Goal: Check status: Check status

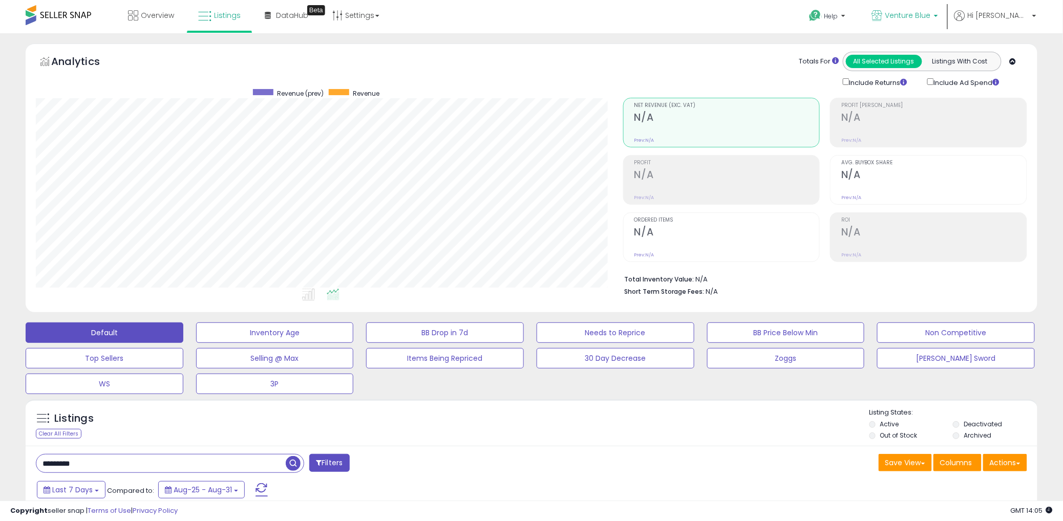
click at [931, 17] on span "Venture Blue" at bounding box center [908, 15] width 46 height 10
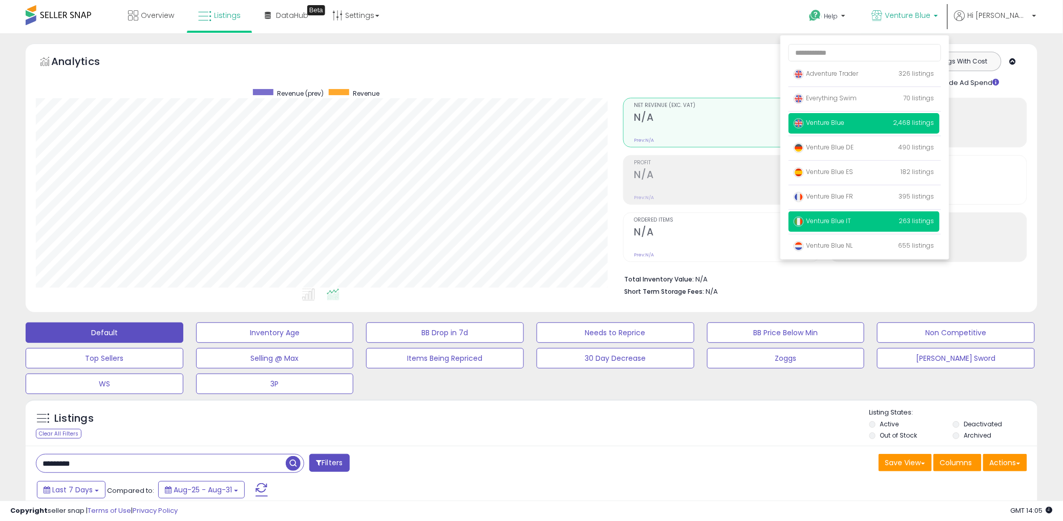
click at [851, 218] on span "Venture Blue IT" at bounding box center [823, 221] width 58 height 9
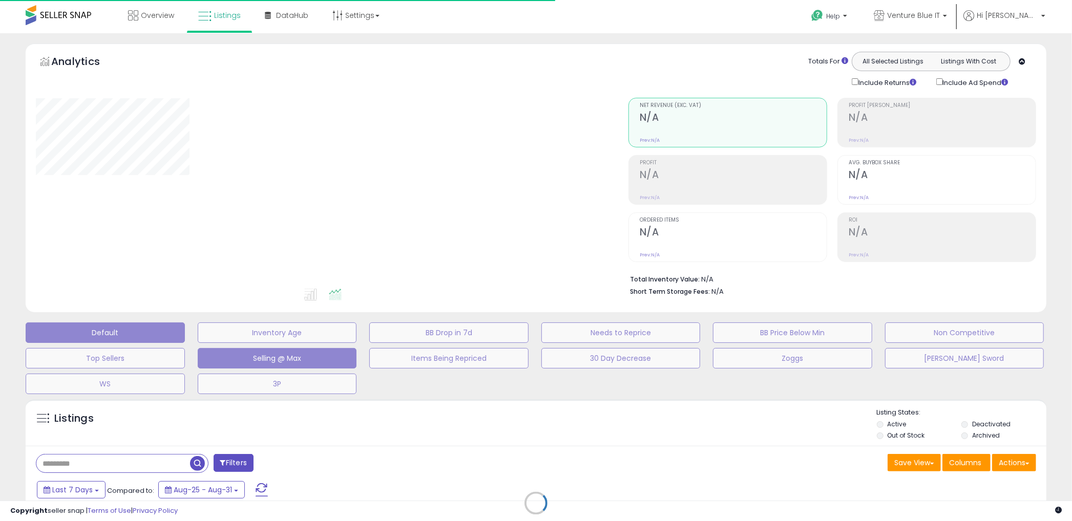
type input "*********"
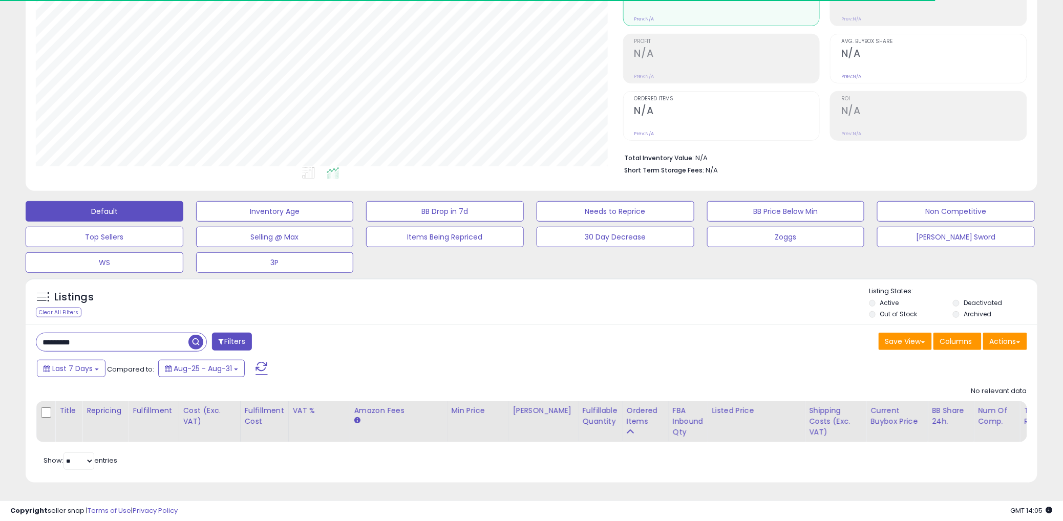
scroll to position [210, 587]
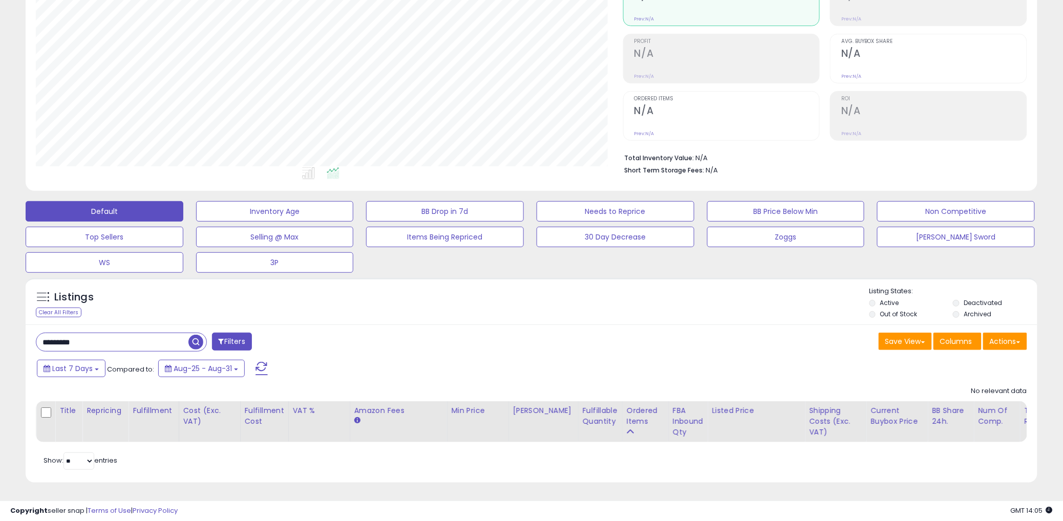
drag, startPoint x: 123, startPoint y: 326, endPoint x: 131, endPoint y: 324, distance: 8.1
click at [123, 333] on input "*********" at bounding box center [112, 342] width 152 height 18
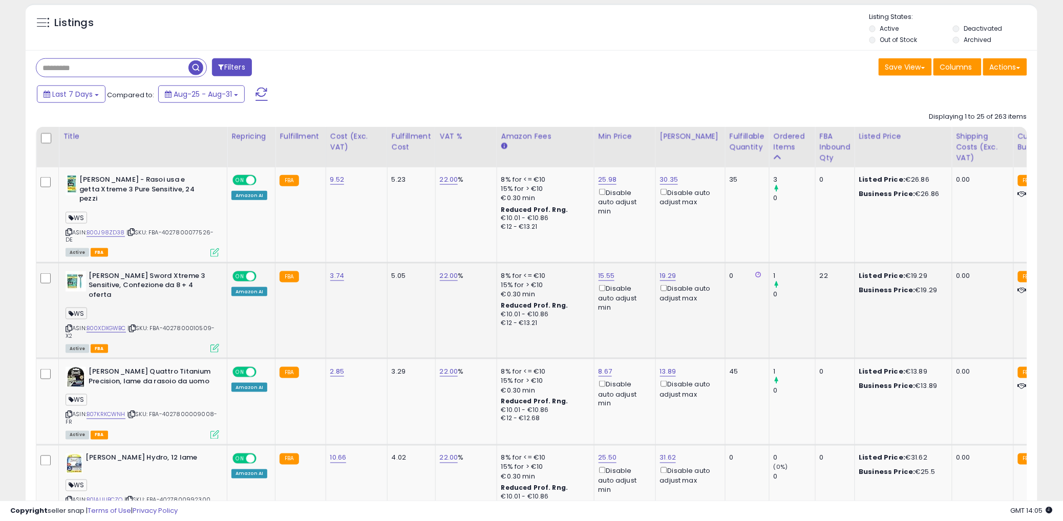
drag, startPoint x: 705, startPoint y: 293, endPoint x: 657, endPoint y: 301, distance: 48.7
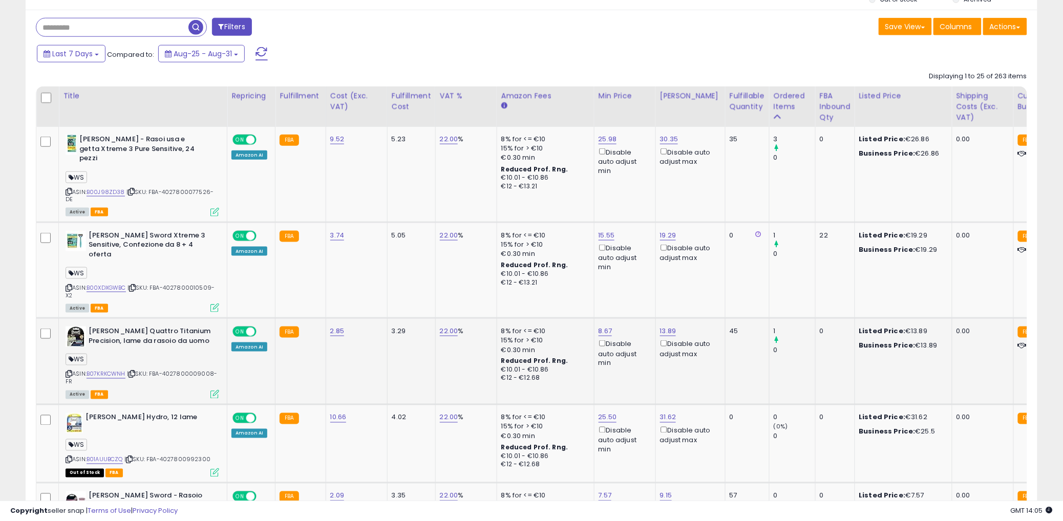
scroll to position [433, 0]
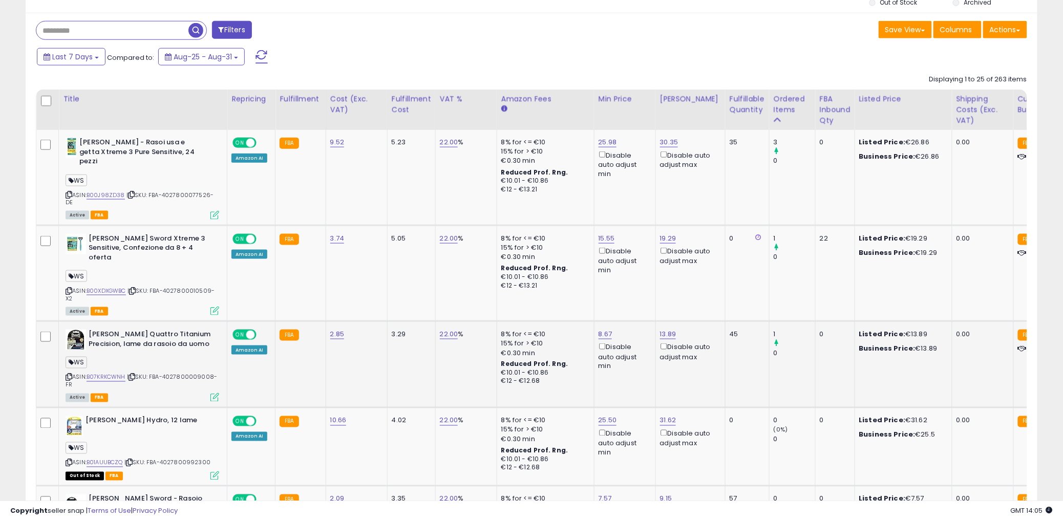
click at [815, 364] on td "0" at bounding box center [834, 365] width 39 height 87
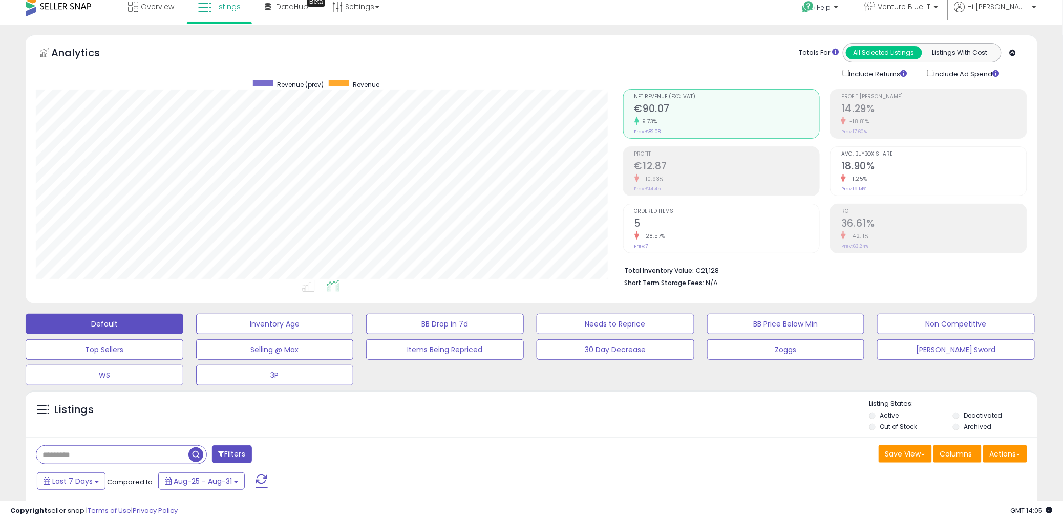
scroll to position [0, 0]
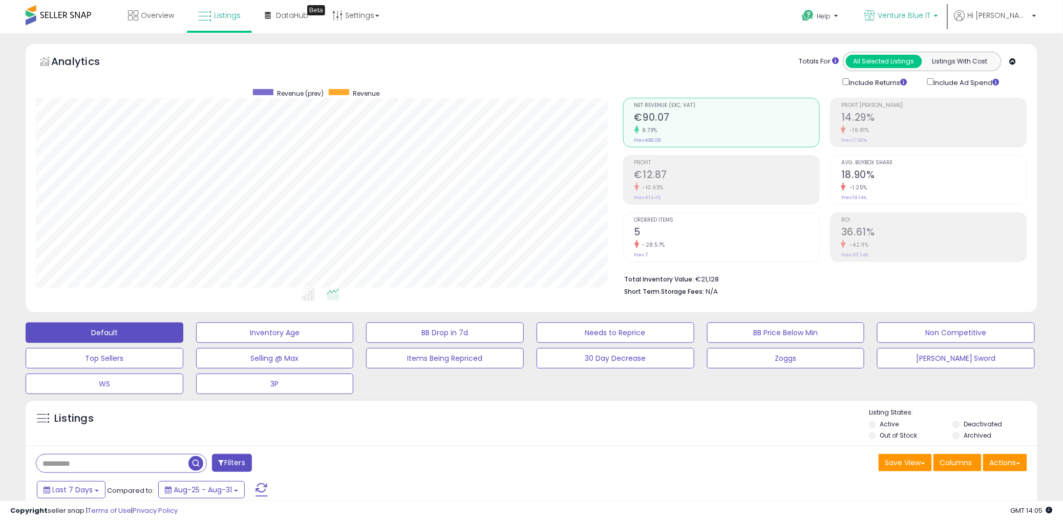
click at [931, 17] on span "Venture Blue IT" at bounding box center [904, 15] width 53 height 10
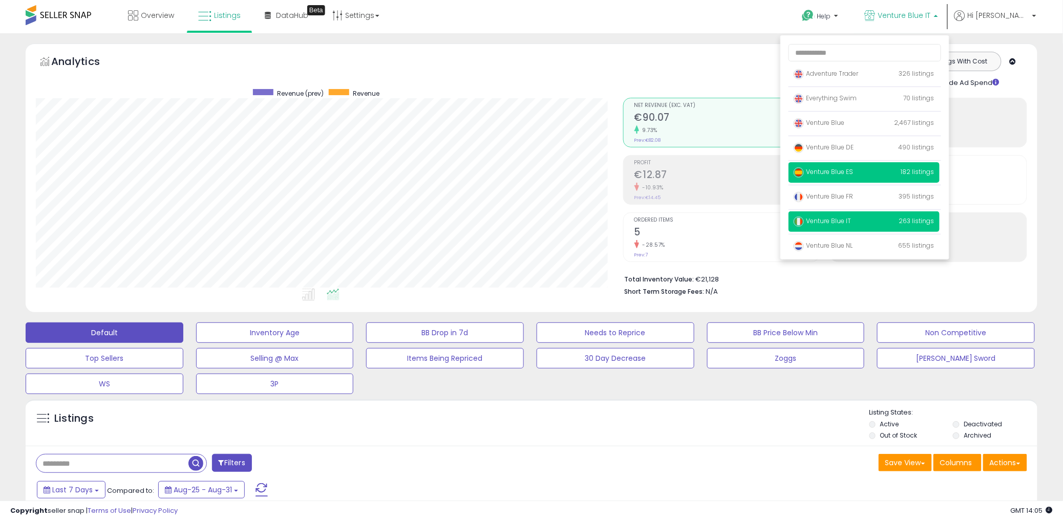
click at [853, 175] on span "Venture Blue ES" at bounding box center [824, 171] width 60 height 9
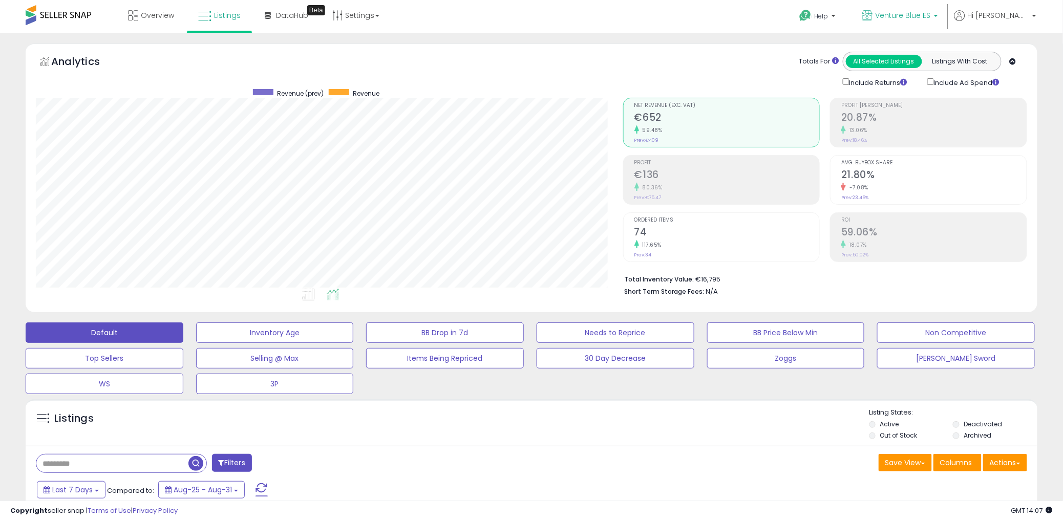
drag, startPoint x: 943, startPoint y: 8, endPoint x: 943, endPoint y: 19, distance: 11.3
click at [943, 8] on link "Venture Blue ES" at bounding box center [900, 16] width 91 height 33
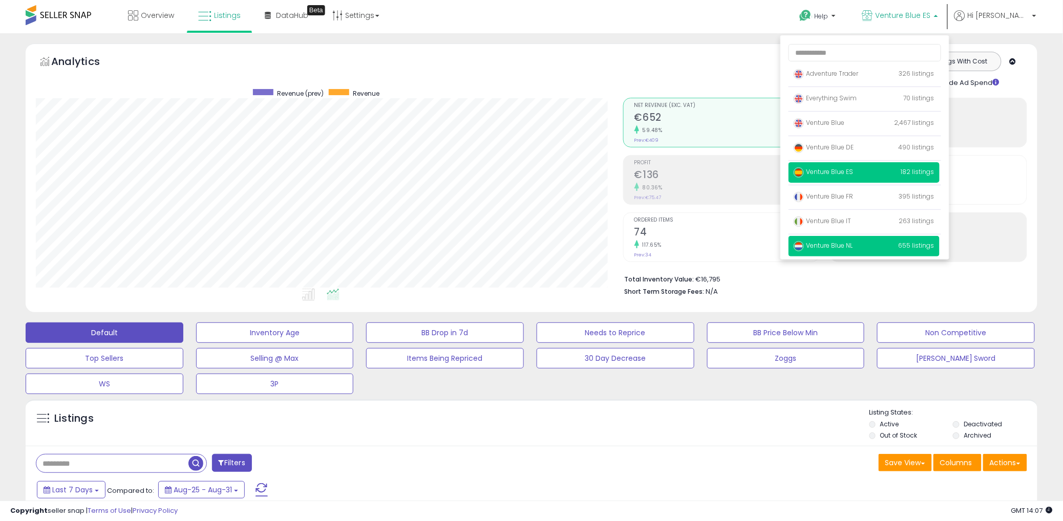
click at [853, 246] on span "Venture Blue NL" at bounding box center [823, 245] width 59 height 9
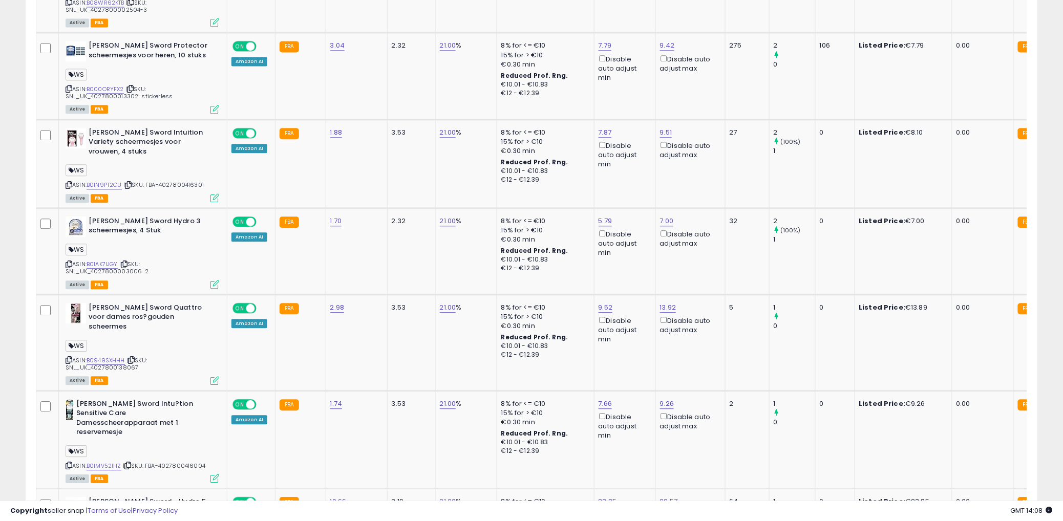
scroll to position [872, 0]
